Goal: Check status: Check status

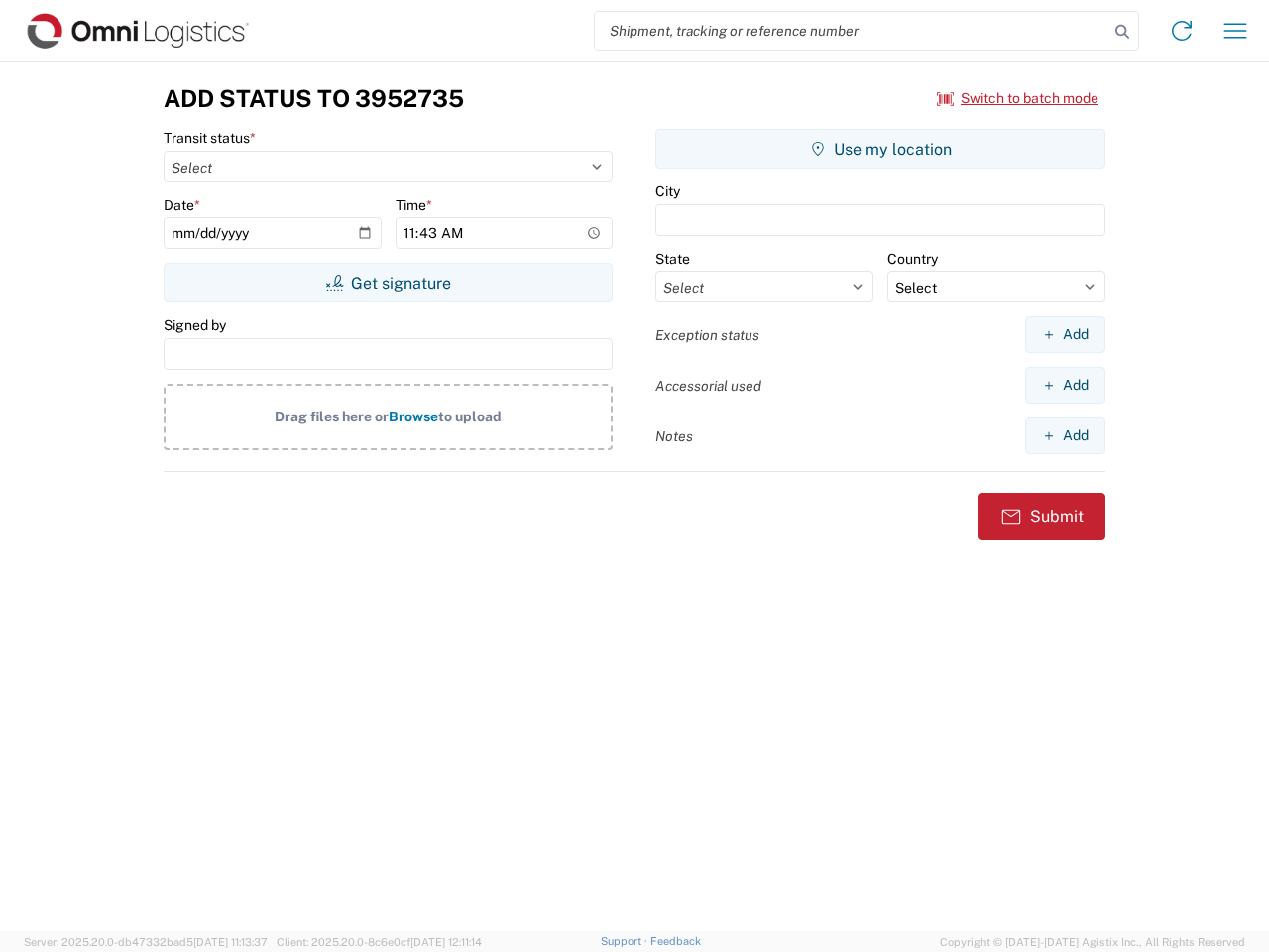
click at [852, 31] on input "search" at bounding box center [851, 31] width 513 height 38
click at [1122, 32] on icon at bounding box center [1122, 32] width 28 height 28
click at [1182, 31] on icon at bounding box center [1182, 31] width 32 height 32
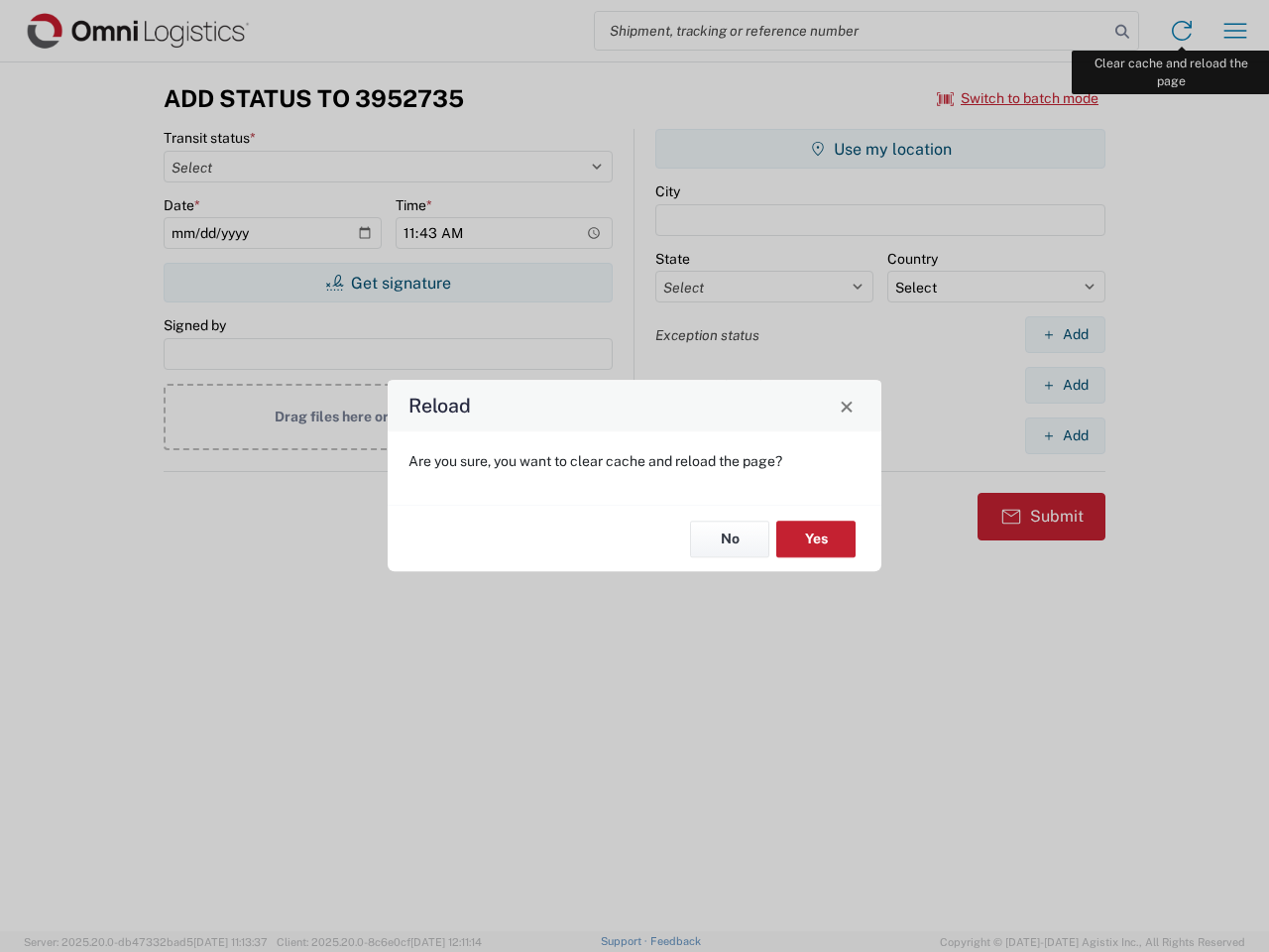
click at [1235, 31] on div "Reload Are you sure, you want to clear cache and reload the page? No Yes" at bounding box center [634, 476] width 1269 height 952
click at [1018, 98] on div "Reload Are you sure, you want to clear cache and reload the page? No Yes" at bounding box center [634, 476] width 1269 height 952
click at [387, 283] on div "Reload Are you sure, you want to clear cache and reload the page? No Yes" at bounding box center [634, 476] width 1269 height 952
click at [881, 149] on div "Reload Are you sure, you want to clear cache and reload the page? No Yes" at bounding box center [634, 476] width 1269 height 952
click at [1064, 334] on div "Reload Are you sure, you want to clear cache and reload the page? No Yes" at bounding box center [634, 476] width 1269 height 952
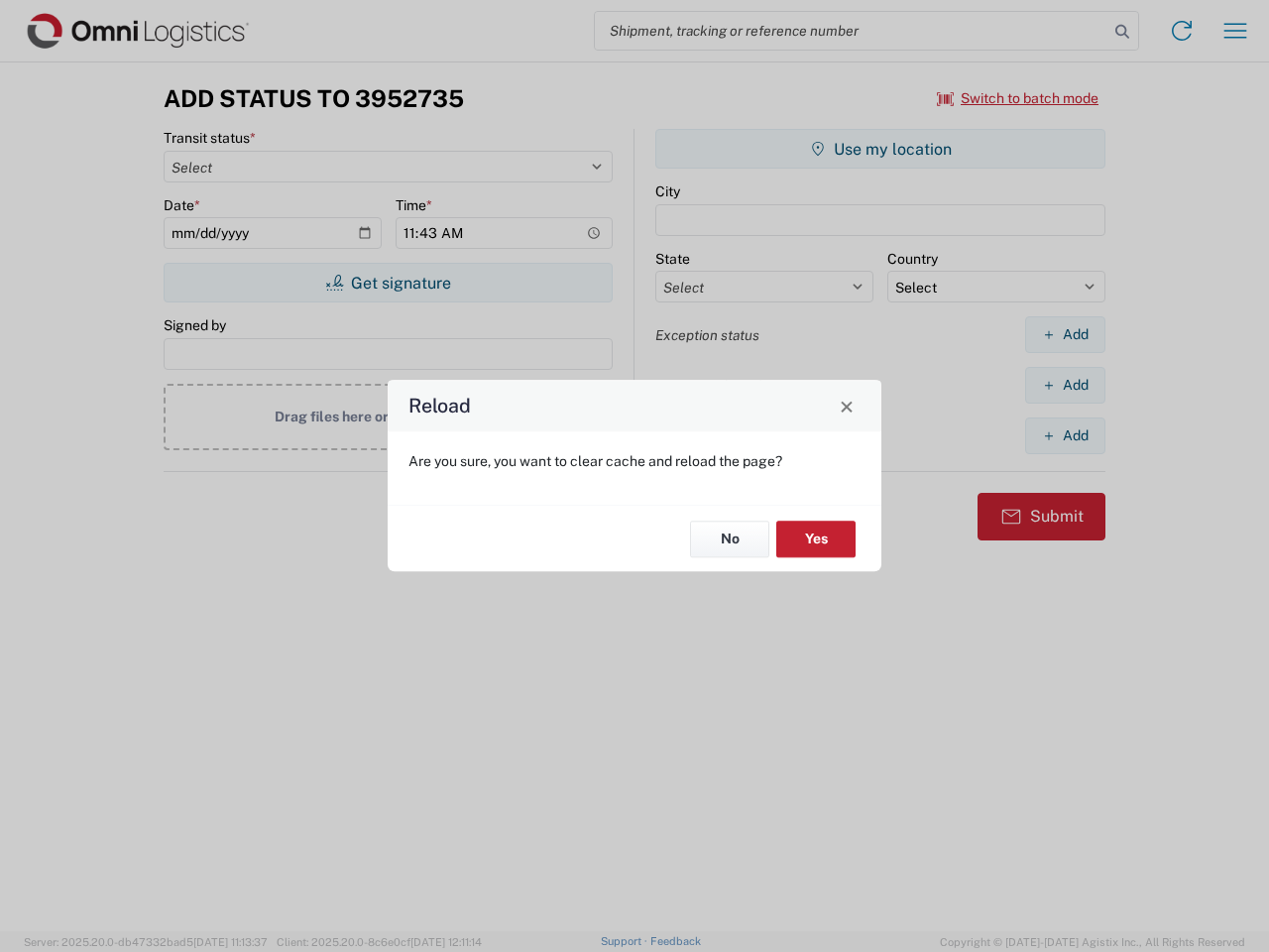
click at [1064, 384] on div "Reload Are you sure, you want to clear cache and reload the page? No Yes" at bounding box center [634, 476] width 1269 height 952
click at [1064, 435] on div "Reload Are you sure, you want to clear cache and reload the page? No Yes" at bounding box center [634, 476] width 1269 height 952
